Goal: Task Accomplishment & Management: Use online tool/utility

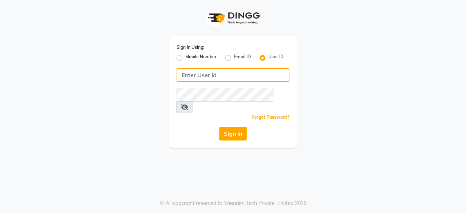
click at [206, 72] on input "Username" at bounding box center [232, 75] width 113 height 14
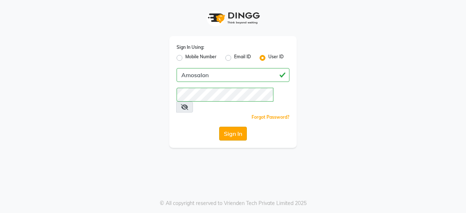
click at [228, 127] on button "Sign In" at bounding box center [233, 134] width 28 height 14
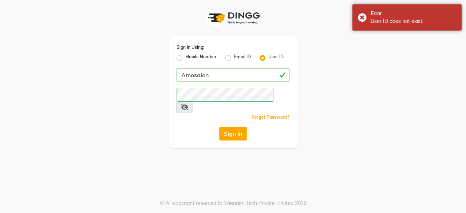
click at [188, 104] on icon at bounding box center [184, 107] width 7 height 6
click at [232, 127] on button "Sign In" at bounding box center [233, 134] width 28 height 14
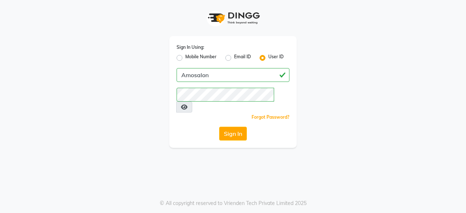
click at [232, 113] on div "Sign In Using: Mobile Number Email ID User ID Amosalon Remember me Forgot Passw…" at bounding box center [232, 92] width 127 height 112
click at [233, 127] on button "Sign In" at bounding box center [233, 134] width 28 height 14
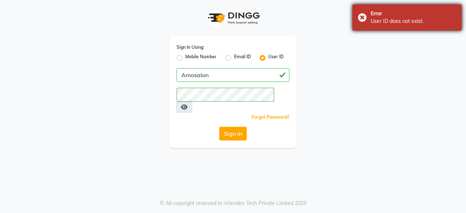
click at [359, 17] on div "Error User ID does not exist." at bounding box center [406, 17] width 109 height 26
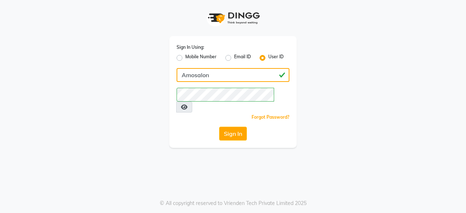
click at [232, 75] on input "Amosalon" at bounding box center [232, 75] width 113 height 14
click at [222, 76] on input "Amosalon" at bounding box center [232, 75] width 113 height 14
click at [185, 73] on input "Amosalon" at bounding box center [232, 75] width 113 height 14
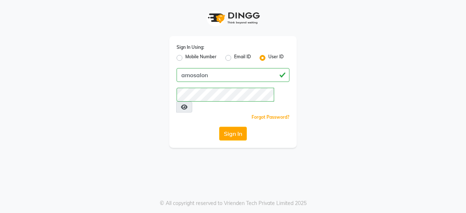
click at [349, 87] on div "Sign In Using: Mobile Number Email ID User ID amosalon Remember me Forgot Passw…" at bounding box center [232, 74] width 415 height 148
click at [234, 127] on button "Sign In" at bounding box center [233, 134] width 28 height 14
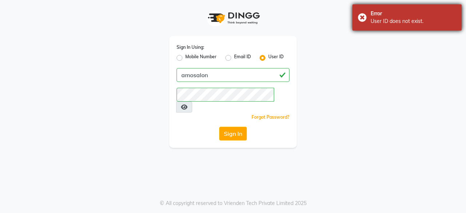
click at [362, 16] on div "Error User ID does not exist." at bounding box center [406, 17] width 109 height 26
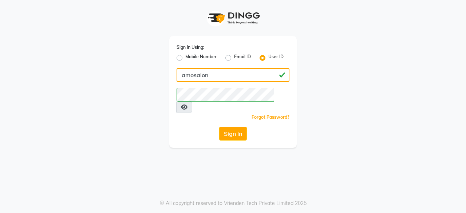
click at [183, 72] on input "amosalon" at bounding box center [232, 75] width 113 height 14
type input "Amosalon"
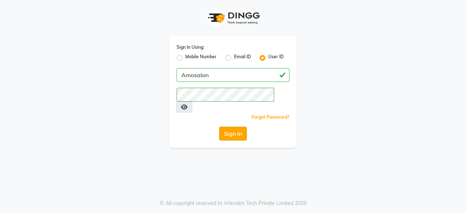
click at [236, 127] on button "Sign In" at bounding box center [233, 134] width 28 height 14
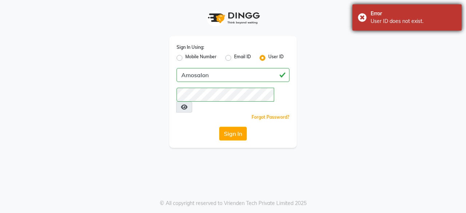
click at [362, 16] on div "Error User ID does not exist." at bounding box center [406, 17] width 109 height 26
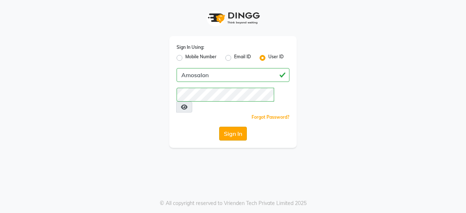
click at [234, 127] on button "Sign In" at bounding box center [233, 134] width 28 height 14
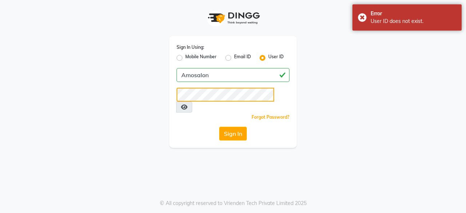
click at [219, 127] on button "Sign In" at bounding box center [233, 134] width 28 height 14
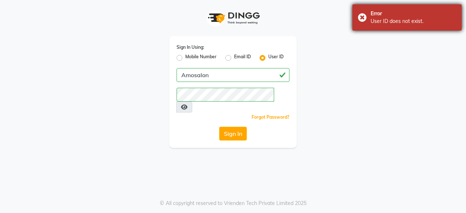
click at [363, 16] on div "Error User ID does not exist." at bounding box center [406, 17] width 109 height 26
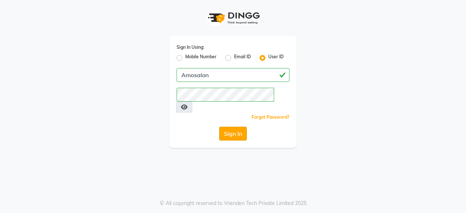
click at [238, 127] on button "Sign In" at bounding box center [233, 134] width 28 height 14
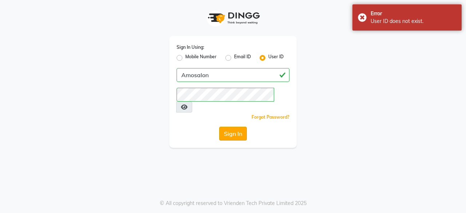
click at [236, 127] on button "Sign In" at bounding box center [233, 134] width 28 height 14
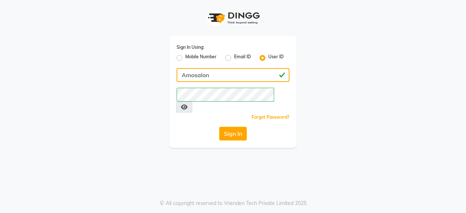
click at [220, 71] on input "Amosalon" at bounding box center [232, 75] width 113 height 14
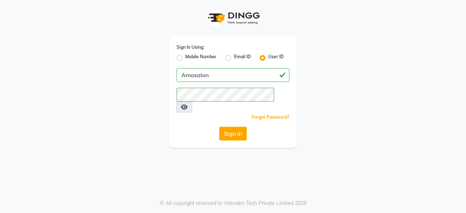
click at [185, 55] on label "Mobile Number" at bounding box center [200, 57] width 31 height 9
click at [185, 55] on input "Mobile Number" at bounding box center [187, 55] width 5 height 5
radio input "true"
radio input "false"
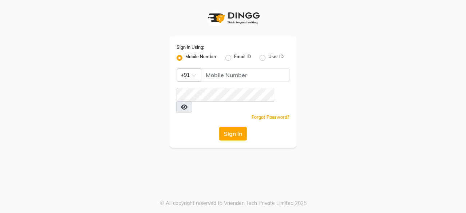
click at [268, 59] on label "User ID" at bounding box center [275, 57] width 15 height 9
click at [268, 58] on input "User ID" at bounding box center [270, 55] width 5 height 5
radio input "true"
radio input "false"
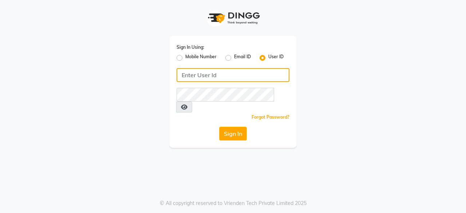
click at [209, 75] on input "Username" at bounding box center [232, 75] width 113 height 14
type input "Amosalon"
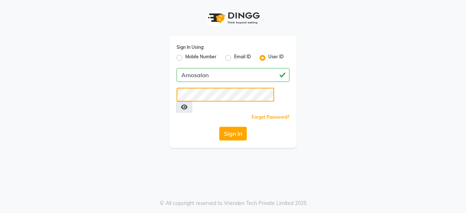
click at [219, 127] on button "Sign In" at bounding box center [233, 134] width 28 height 14
click at [236, 127] on button "Sign In" at bounding box center [233, 134] width 28 height 14
click at [235, 127] on button "Sign In" at bounding box center [233, 134] width 28 height 14
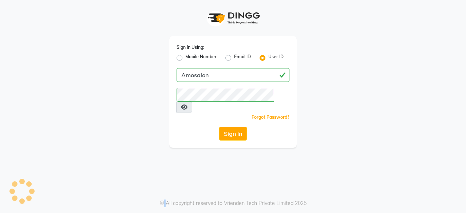
click at [235, 127] on div "Sign In" at bounding box center [232, 134] width 113 height 14
click at [235, 127] on button "Sign In" at bounding box center [233, 134] width 28 height 14
click at [235, 127] on div "Sign In" at bounding box center [232, 134] width 113 height 14
